Goal: Find specific page/section: Find specific page/section

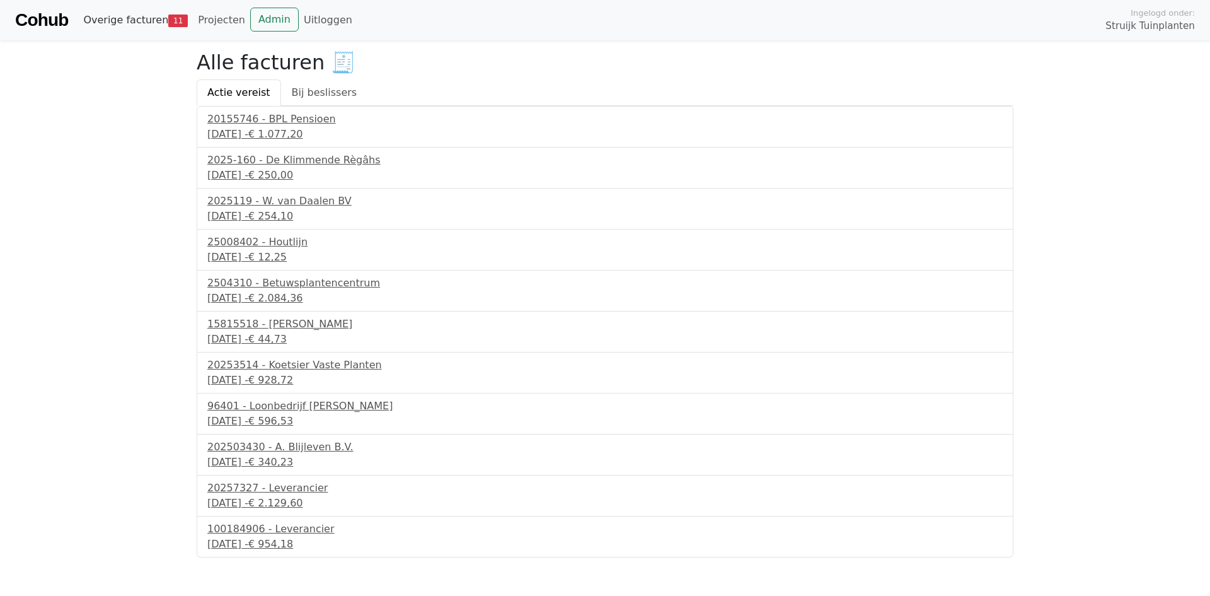
click at [134, 25] on link "Overige facturen 11" at bounding box center [135, 20] width 115 height 25
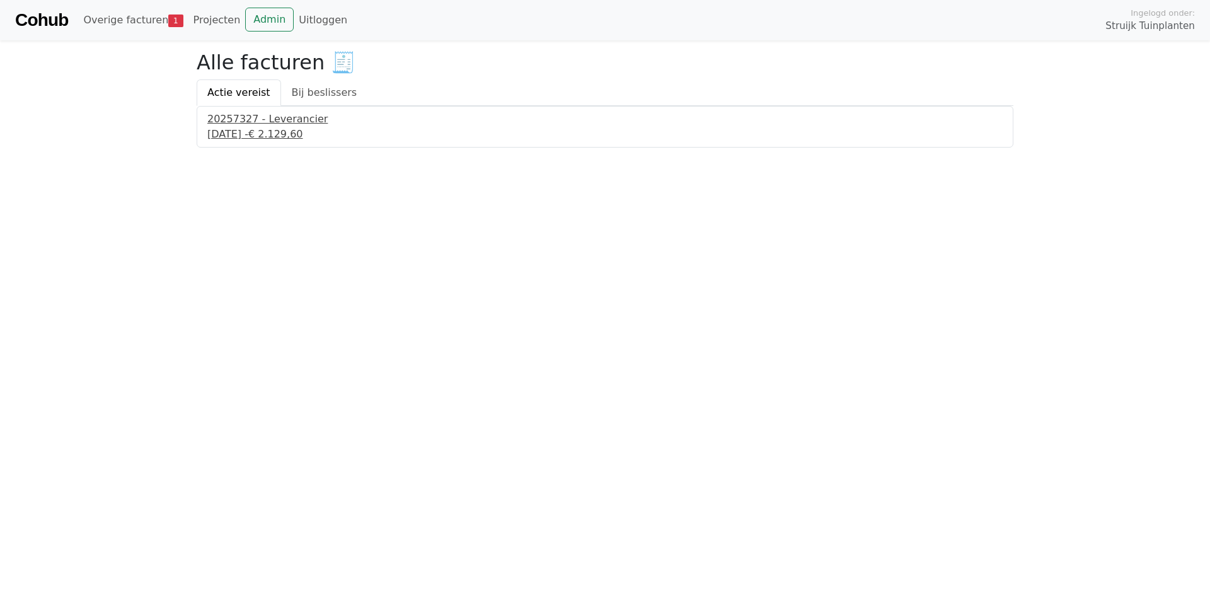
click at [279, 120] on div "20257327 - Leverancier" at bounding box center [604, 119] width 795 height 15
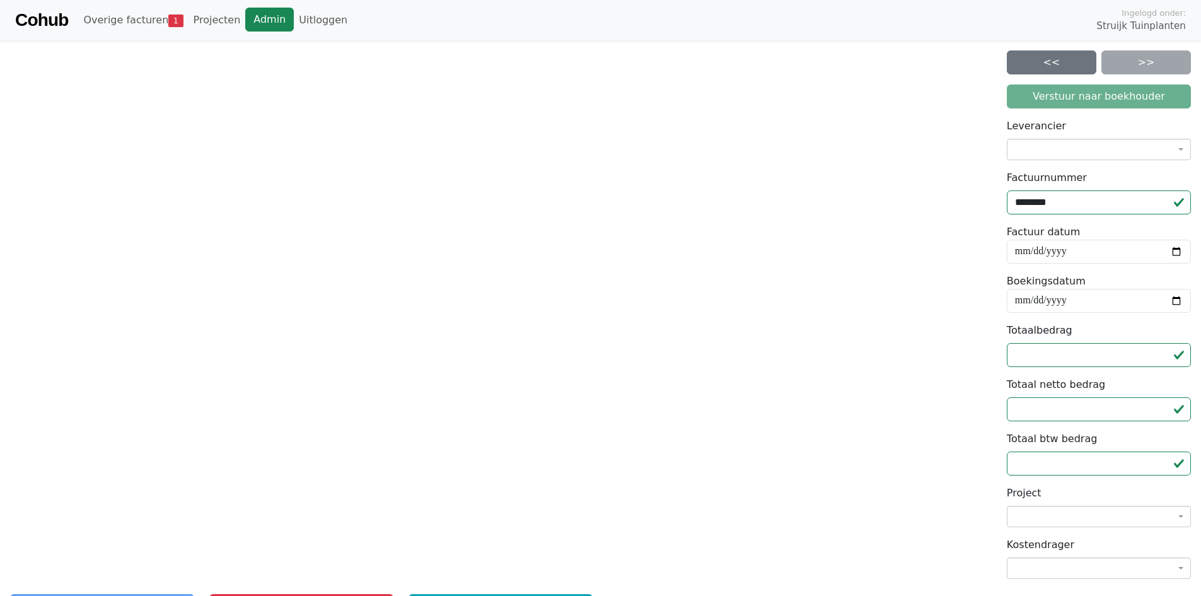
click at [248, 14] on link "Admin" at bounding box center [269, 20] width 49 height 24
